Goal: Information Seeking & Learning: Learn about a topic

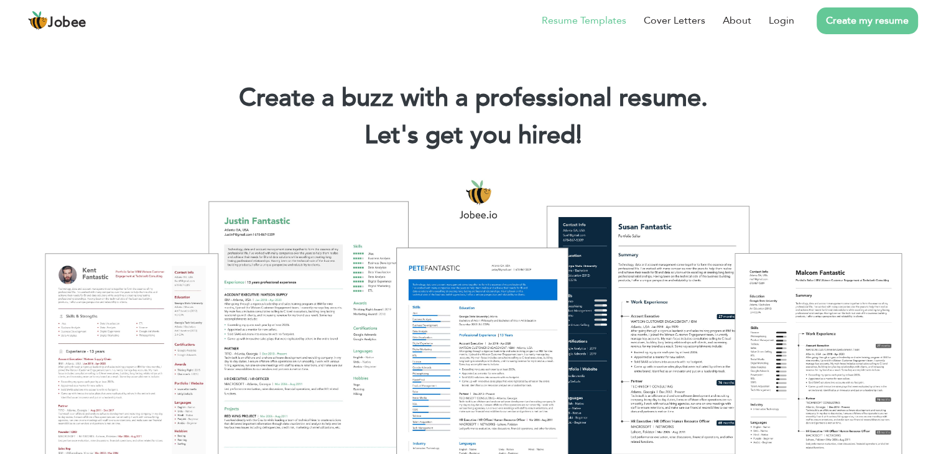
click at [610, 19] on link "Resume Templates" at bounding box center [584, 20] width 85 height 15
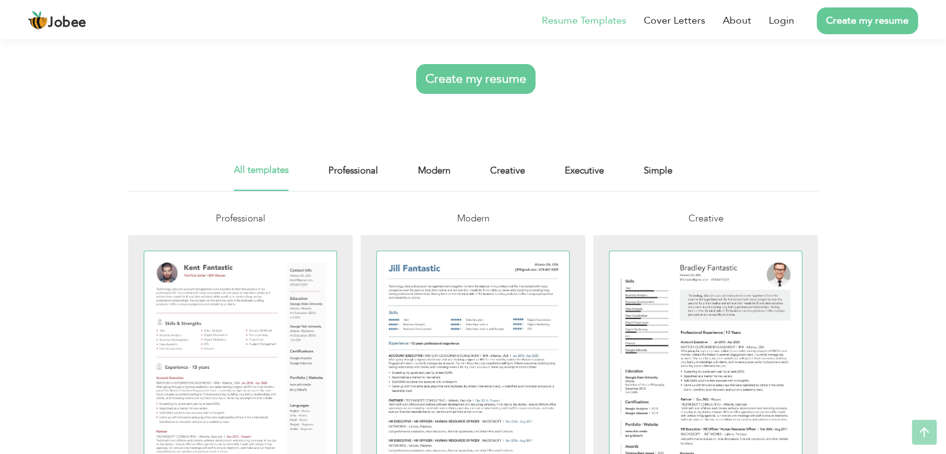
scroll to position [138, 0]
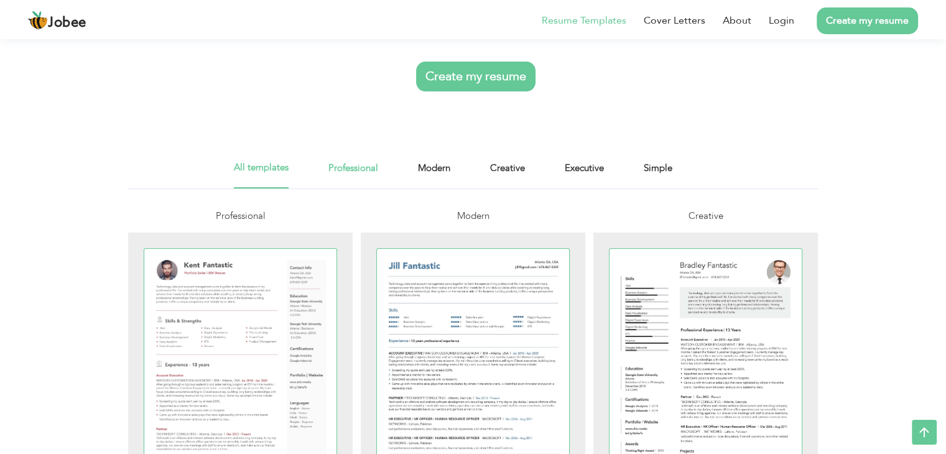
click at [368, 179] on link "Professional" at bounding box center [353, 174] width 50 height 28
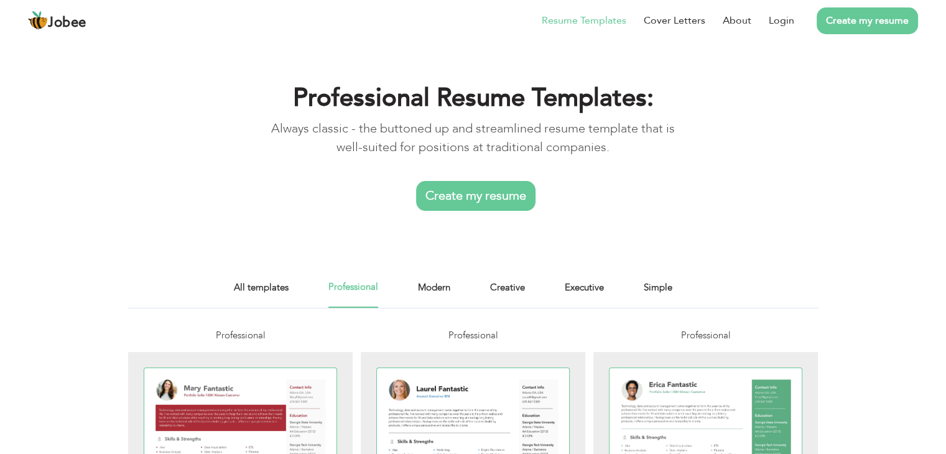
click at [451, 294] on div "All templates Professional Modern Creative Executive Simple" at bounding box center [473, 294] width 478 height 28
click at [448, 293] on link "Modern" at bounding box center [434, 294] width 32 height 28
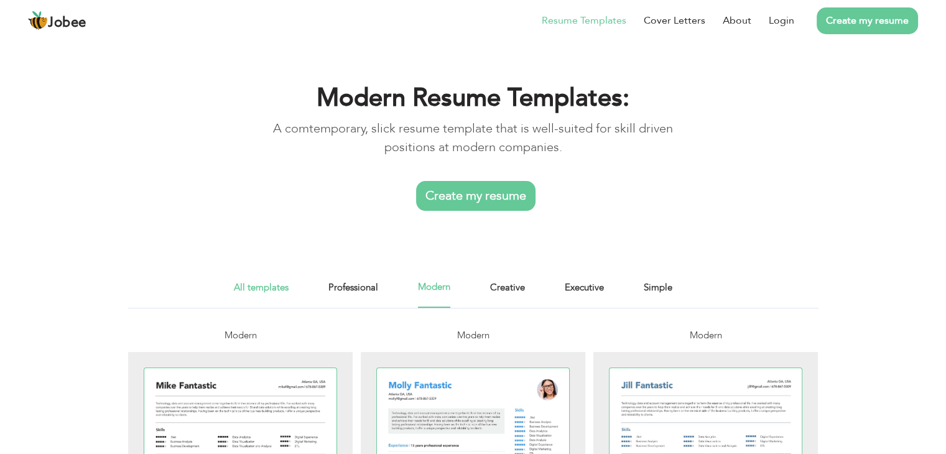
click at [268, 289] on link "All templates" at bounding box center [261, 294] width 55 height 28
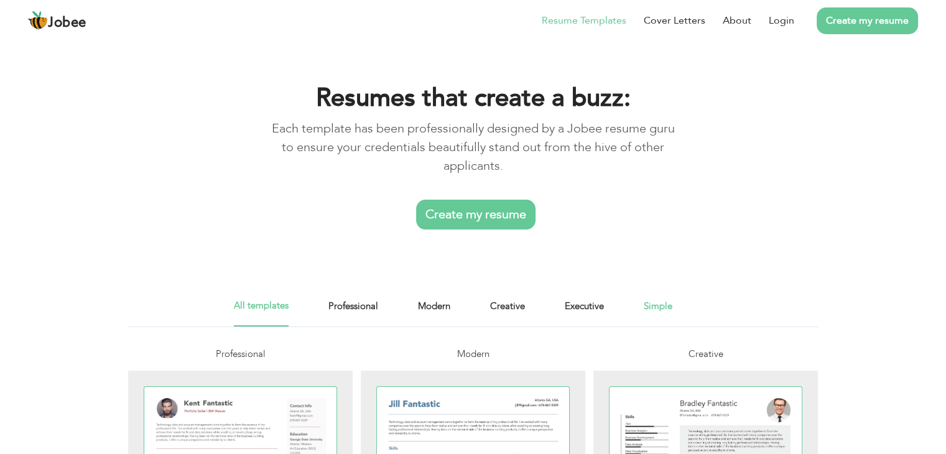
click at [650, 303] on link "Simple" at bounding box center [657, 312] width 29 height 28
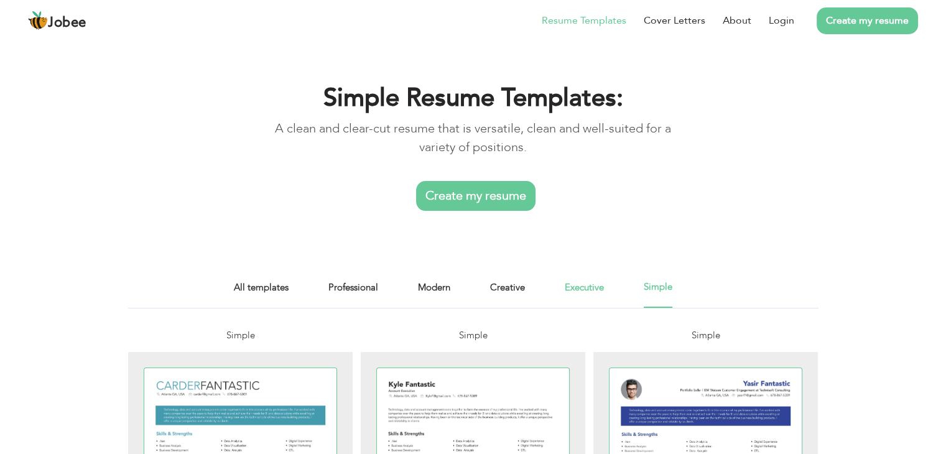
click at [587, 292] on link "Executive" at bounding box center [584, 294] width 39 height 28
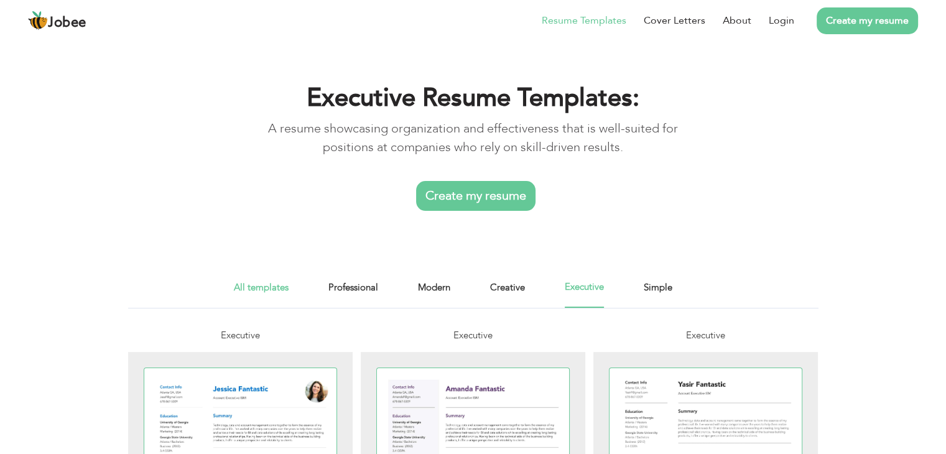
click at [249, 285] on link "All templates" at bounding box center [261, 294] width 55 height 28
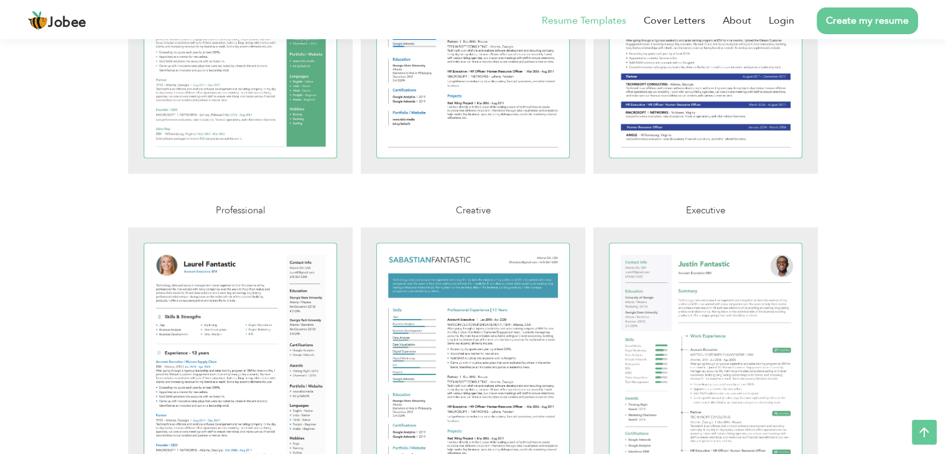
scroll to position [1820, 0]
